Goal: Navigation & Orientation: Find specific page/section

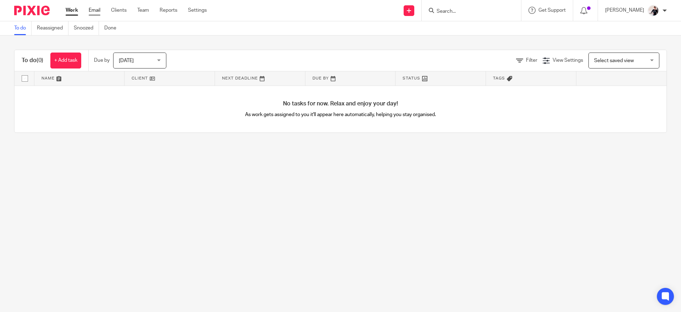
click at [95, 13] on link "Email" at bounding box center [95, 10] width 12 height 7
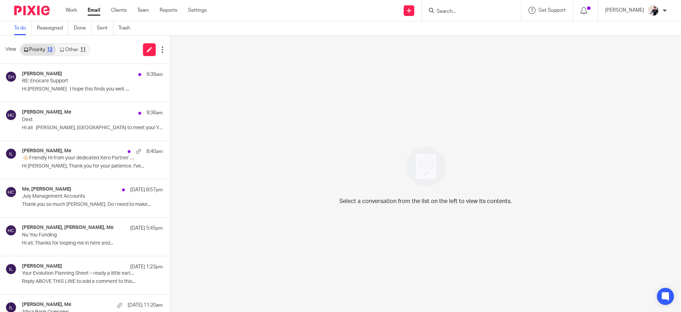
click at [78, 47] on link "Other 11" at bounding box center [72, 49] width 33 height 11
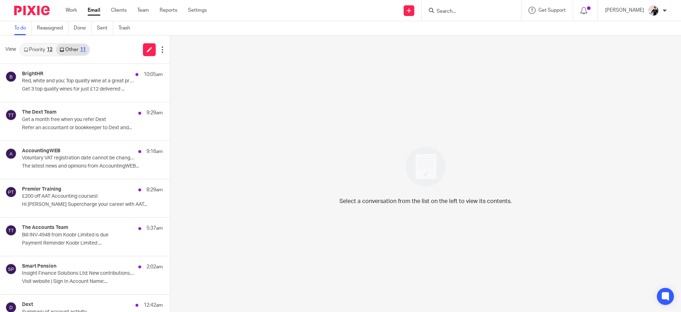
click at [42, 52] on link "Priority 12" at bounding box center [38, 49] width 36 height 11
